Goal: Use online tool/utility

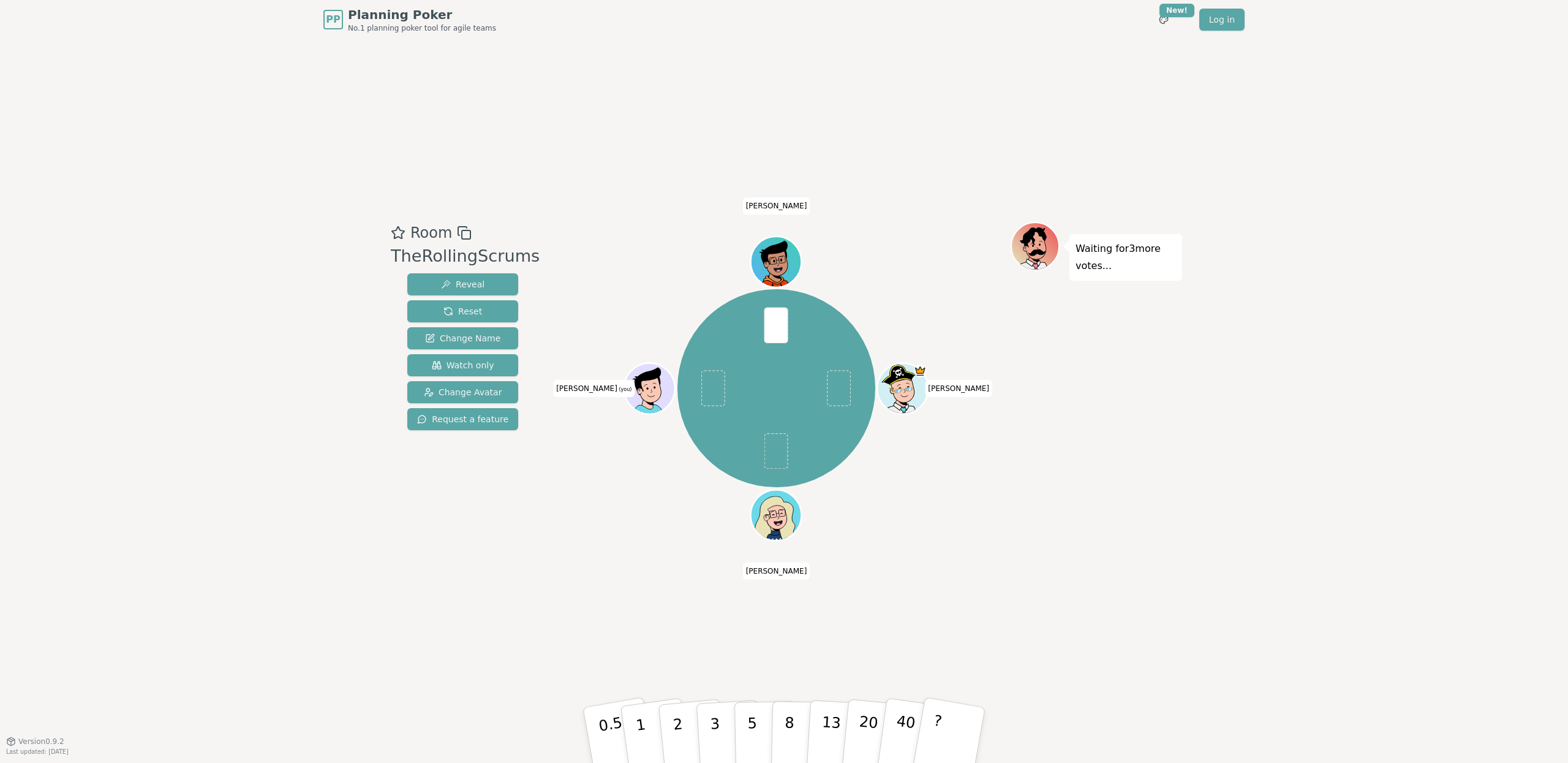
click at [965, 587] on div "Room TheRollingScrums Reveal Reset Change Name Watch only Change Avatar Request…" at bounding box center [784, 390] width 796 height 702
click at [758, 719] on button "5" at bounding box center [765, 735] width 63 height 93
click at [534, 638] on div "Room TheRollingScrums Reveal Reset Change Name Watch only Change Avatar Request…" at bounding box center [784, 390] width 796 height 702
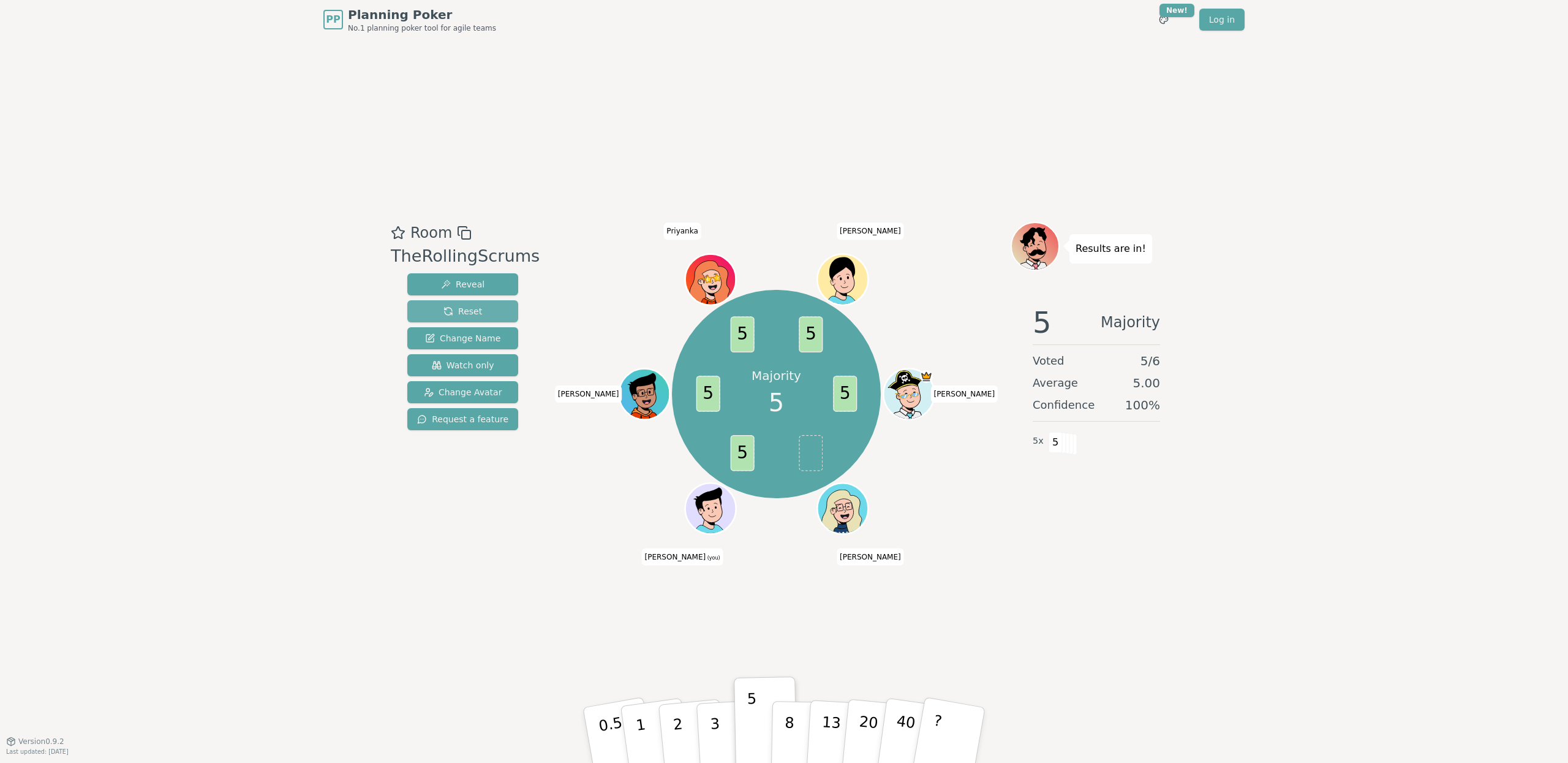
click at [459, 315] on span "Reset" at bounding box center [462, 311] width 38 height 12
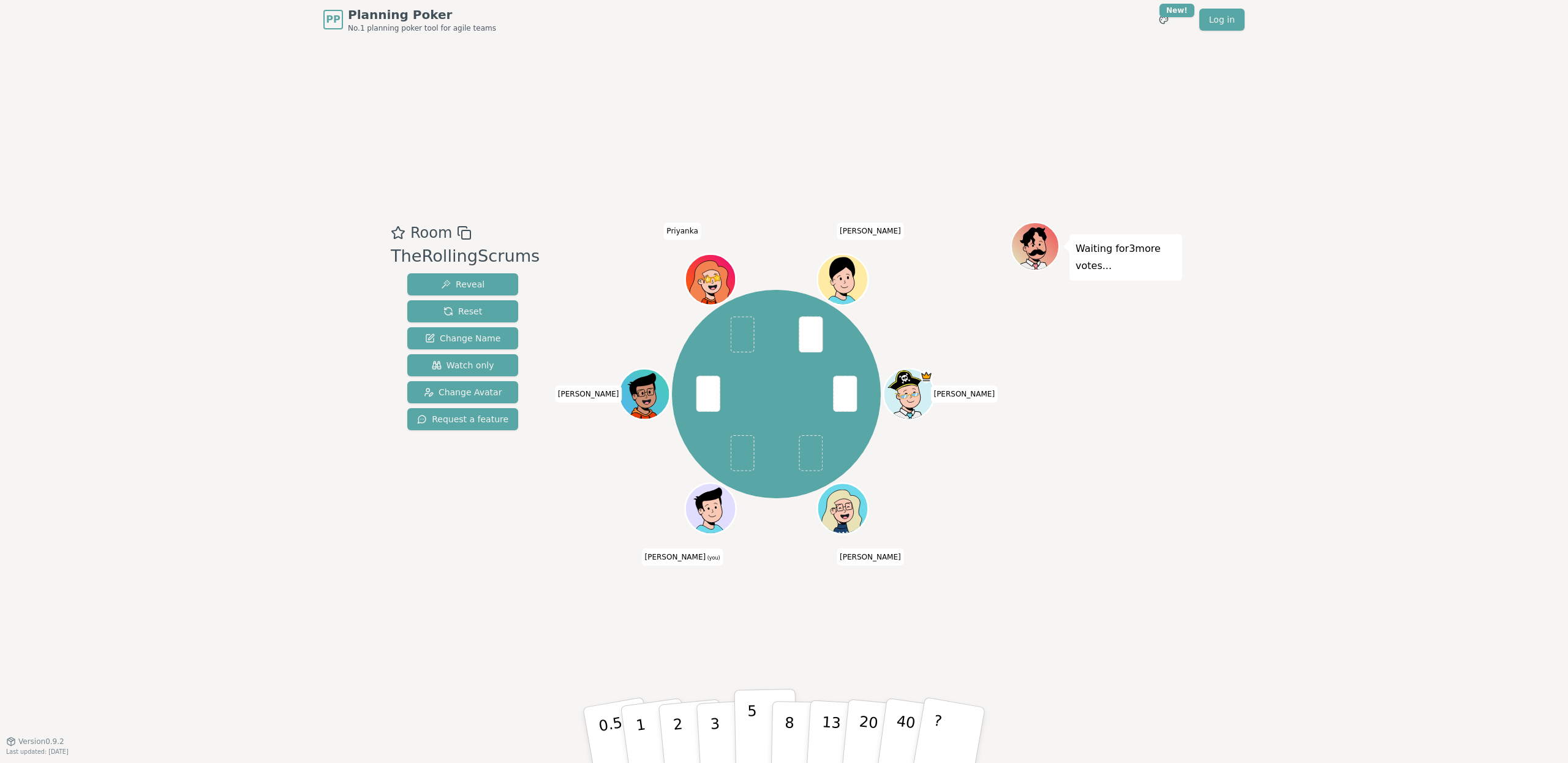
click at [751, 727] on p "5" at bounding box center [752, 734] width 10 height 66
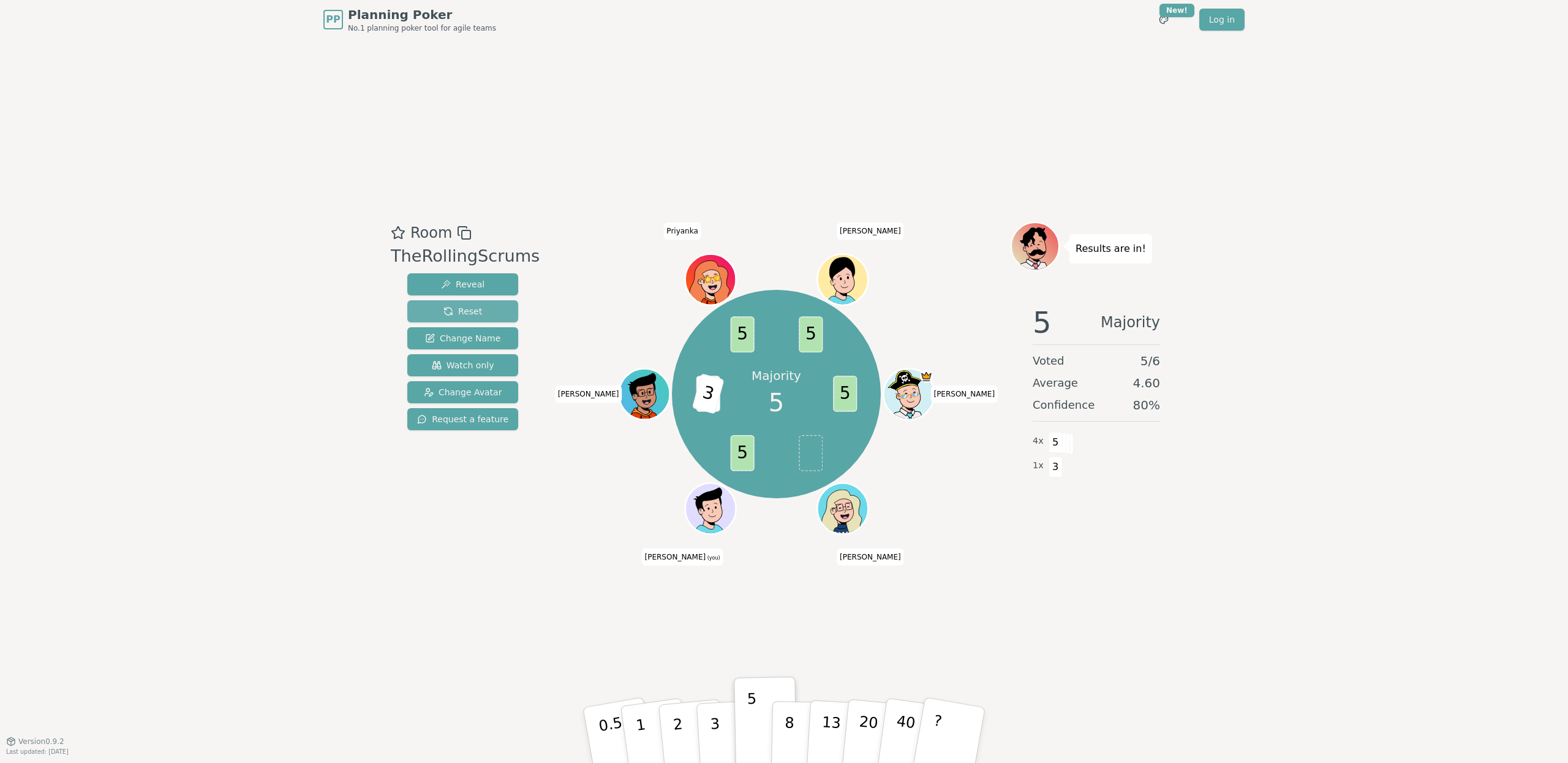
click at [443, 313] on span "Reset" at bounding box center [462, 311] width 38 height 12
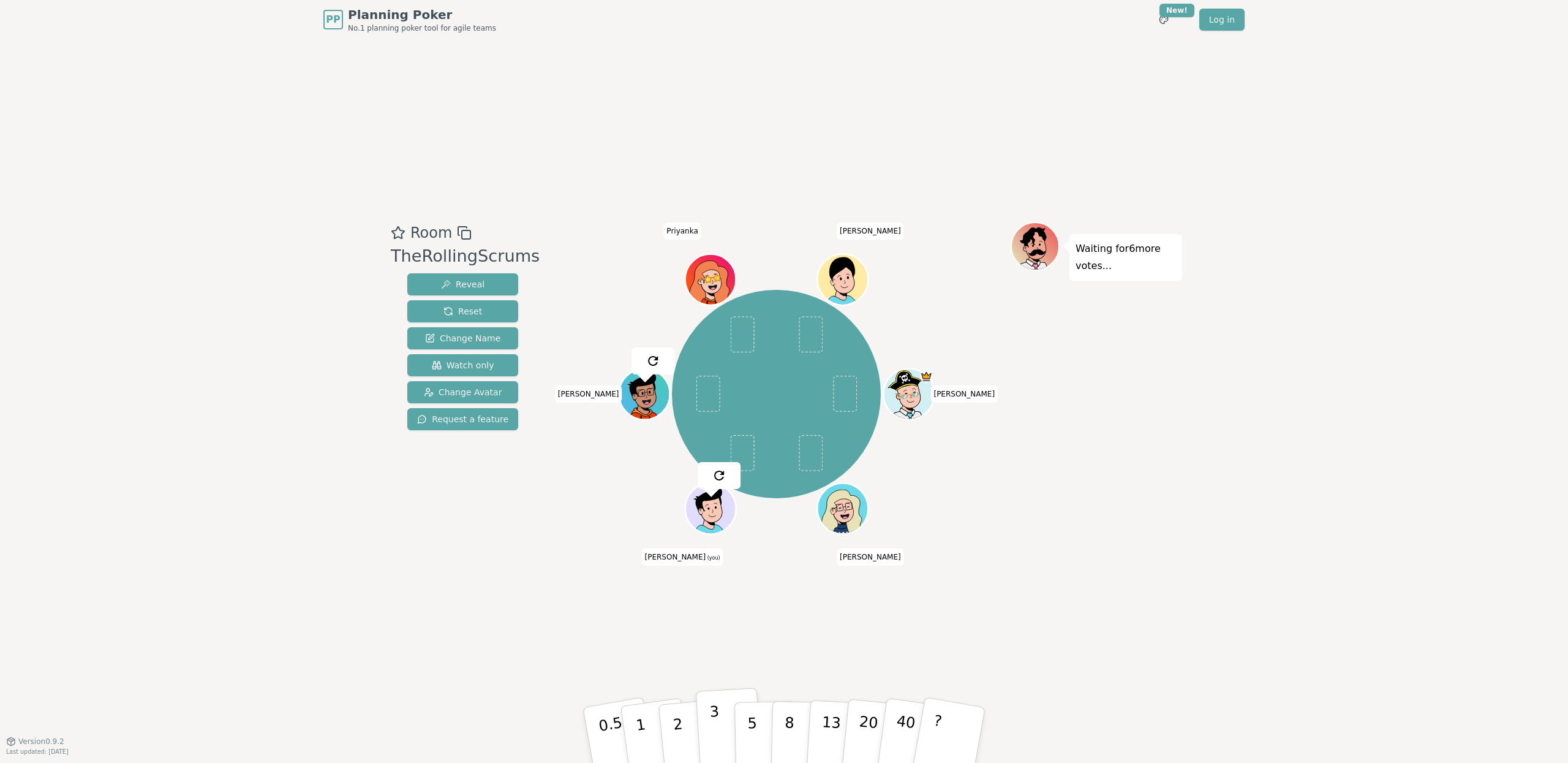
click at [716, 732] on p "3" at bounding box center [716, 736] width 13 height 67
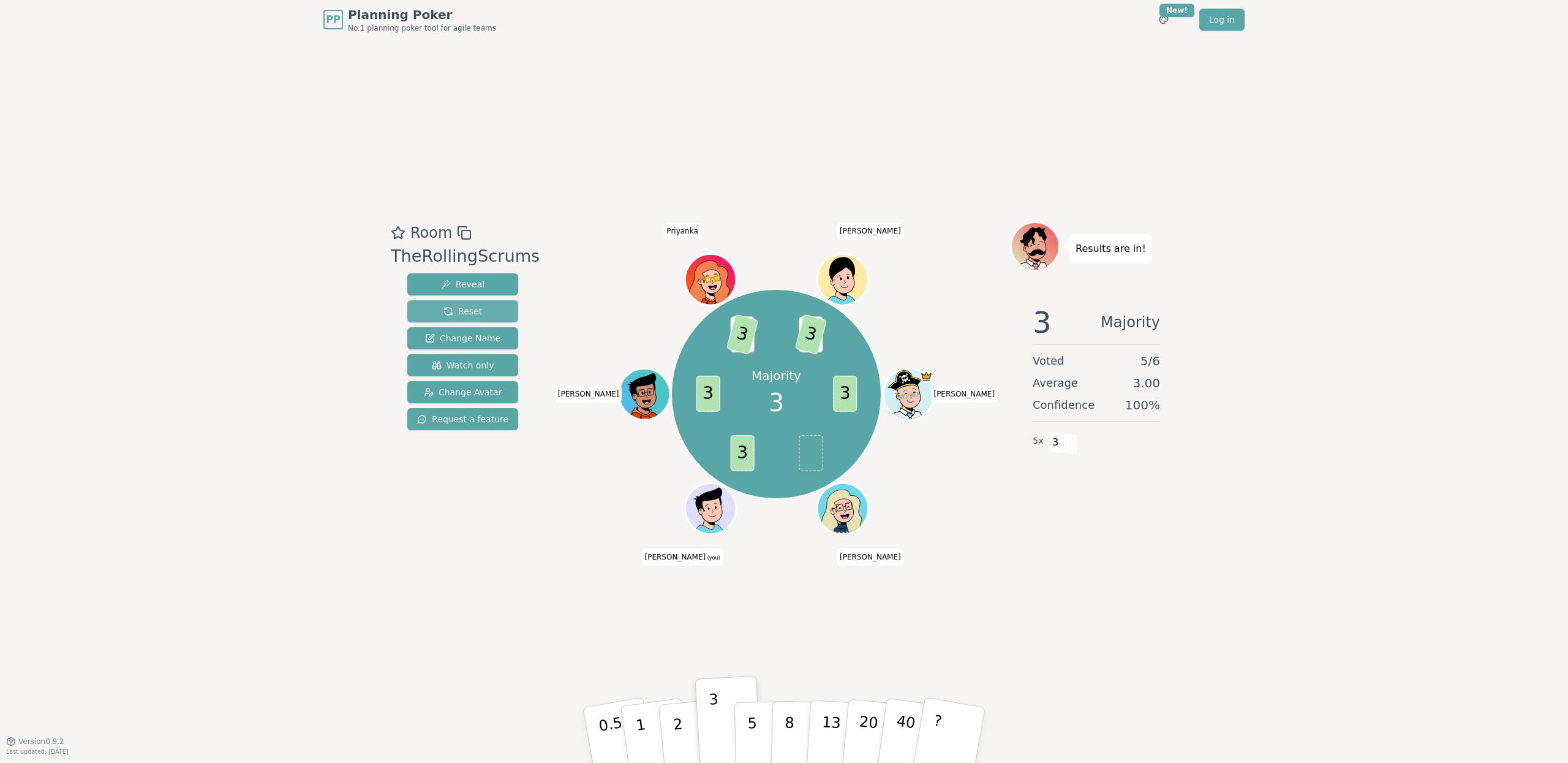
click at [465, 313] on span "Reset" at bounding box center [462, 311] width 38 height 12
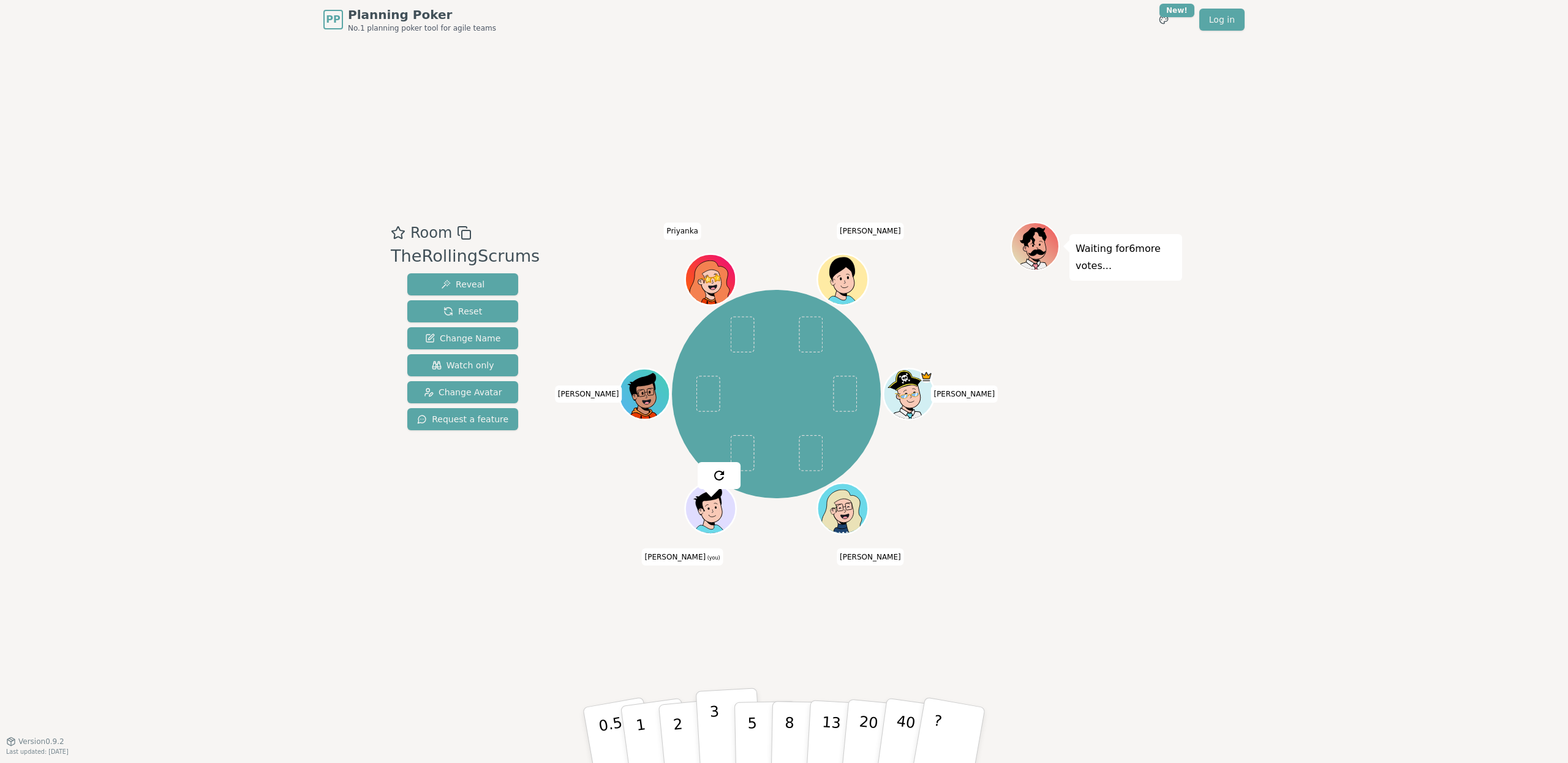
click at [721, 730] on button "3" at bounding box center [729, 735] width 67 height 95
click at [650, 137] on div "Room TheRollingScrums Reveal Reset Change Name Watch only Change Avatar Request…" at bounding box center [784, 390] width 796 height 702
click at [762, 714] on button "5" at bounding box center [765, 735] width 63 height 93
click at [977, 602] on div "Room TheRollingScrums Reveal Reset Change Name Watch only Change Avatar Request…" at bounding box center [784, 390] width 796 height 702
click at [725, 724] on button "3" at bounding box center [729, 735] width 67 height 95
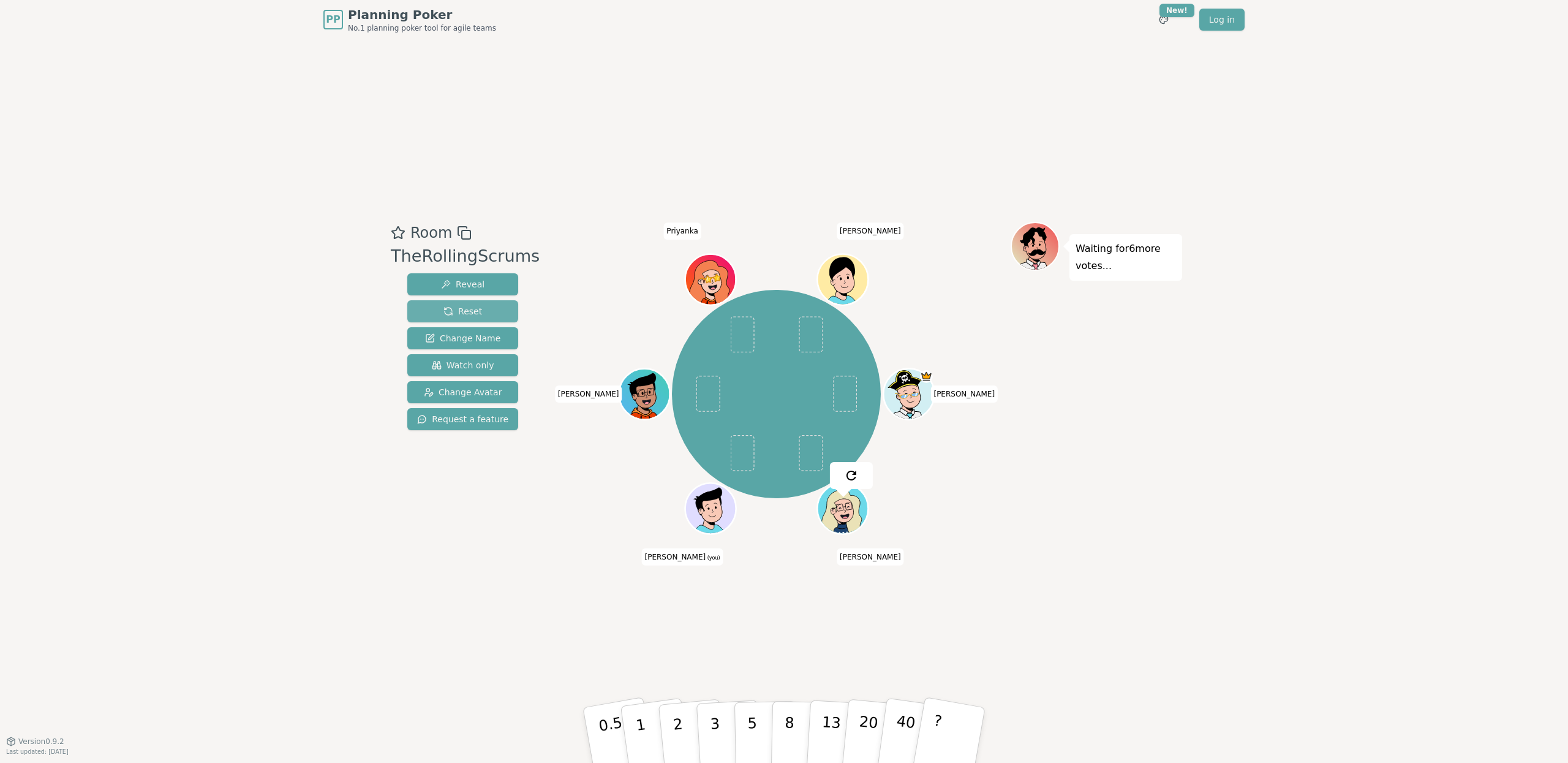
click at [465, 315] on span "Reset" at bounding box center [462, 311] width 38 height 12
click at [717, 736] on p "3" at bounding box center [716, 736] width 13 height 67
